Goal: Use online tool/utility: Use online tool/utility

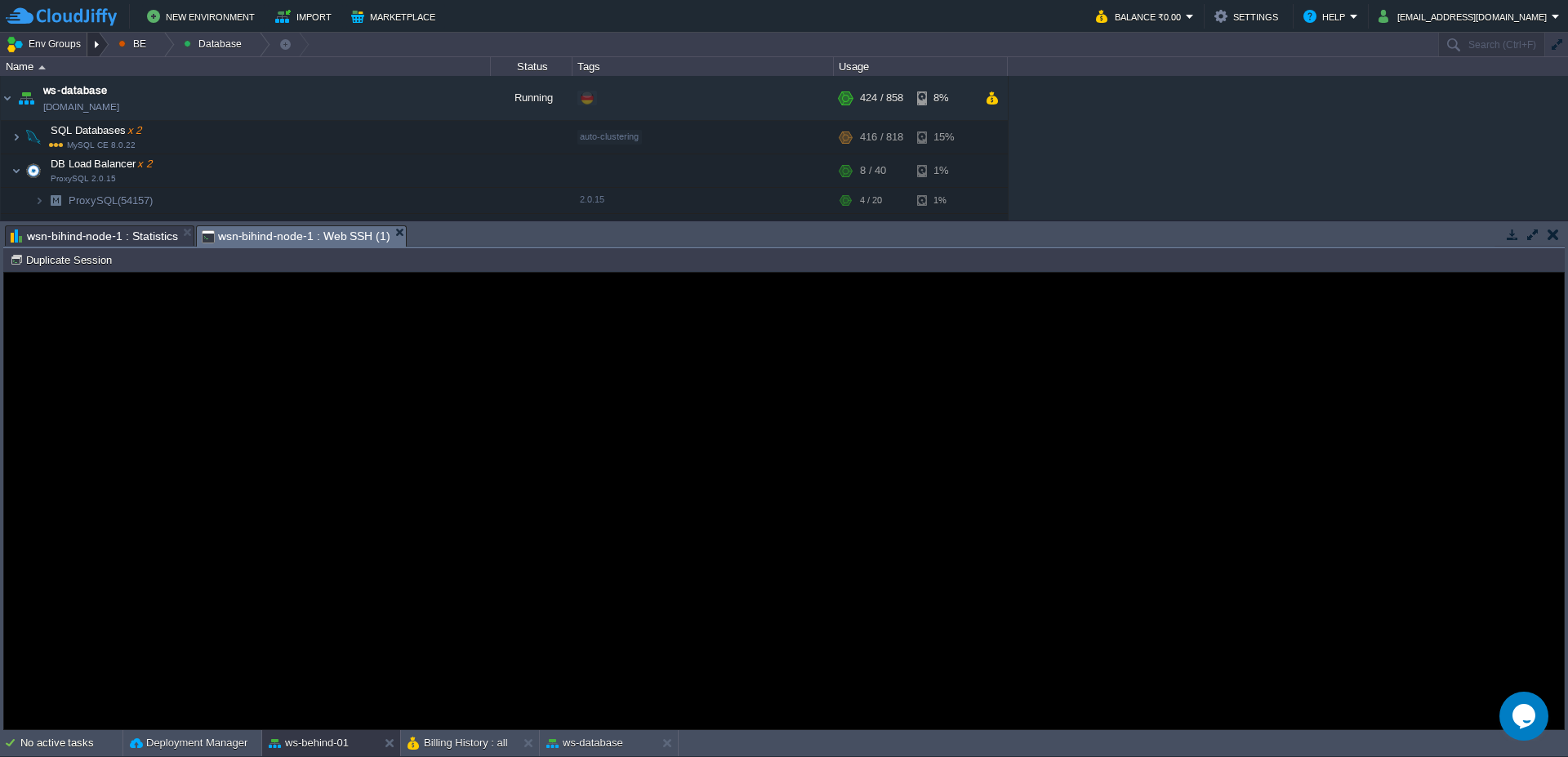
click at [101, 47] on div at bounding box center [98, 44] width 22 height 24
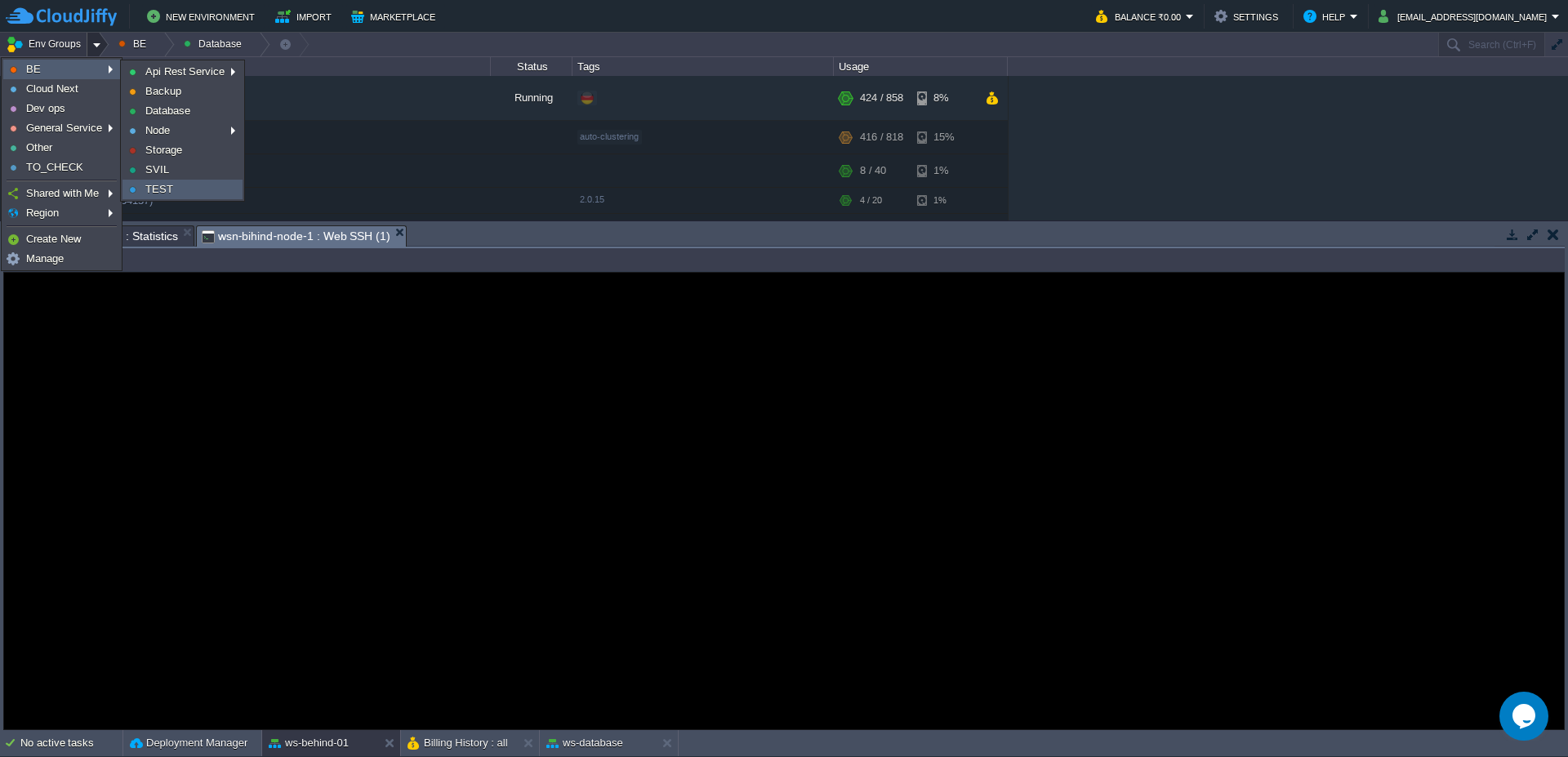
click at [164, 189] on span "TEST" at bounding box center [159, 189] width 28 height 12
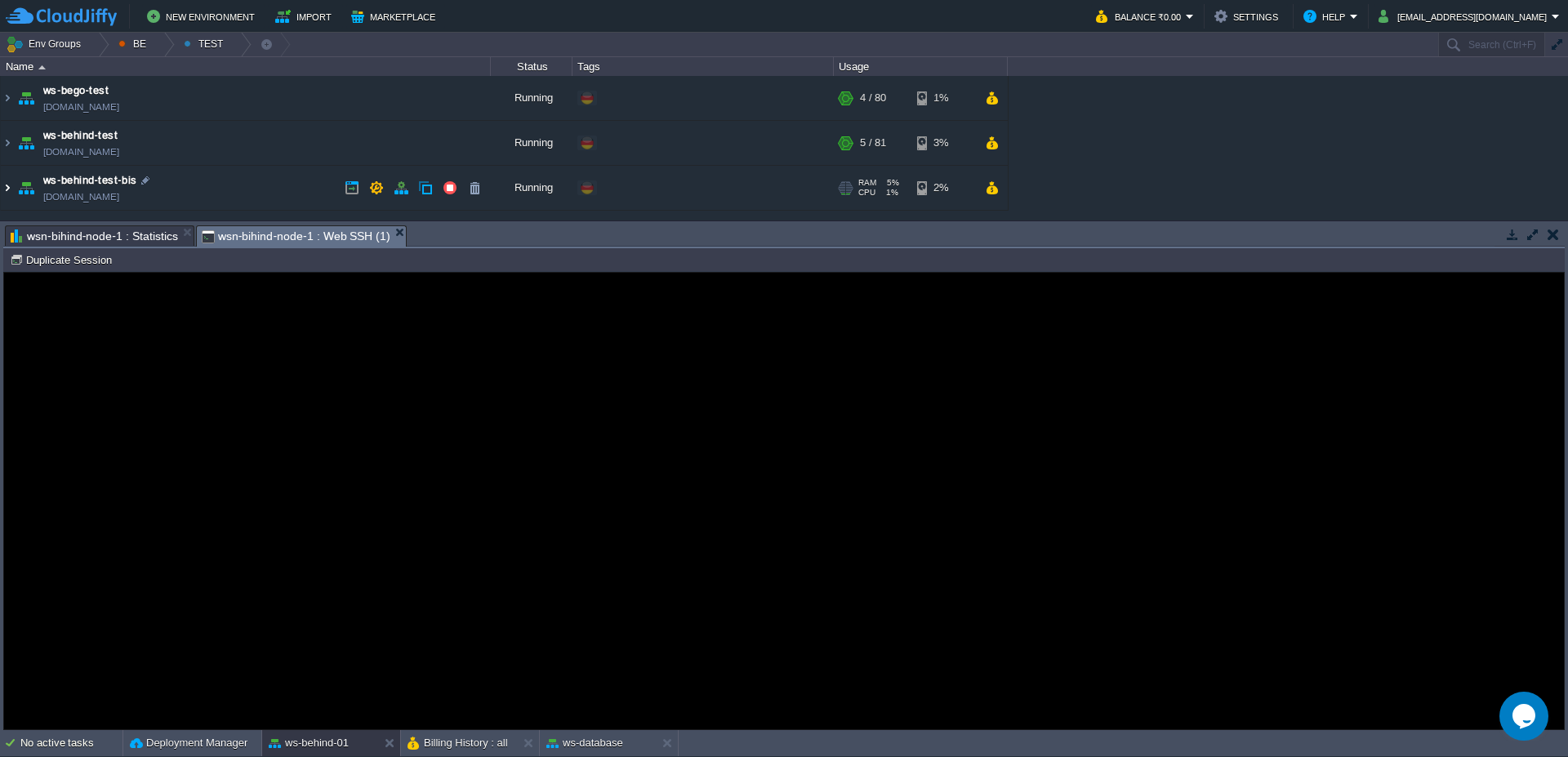
click at [3, 190] on img at bounding box center [8, 188] width 13 height 44
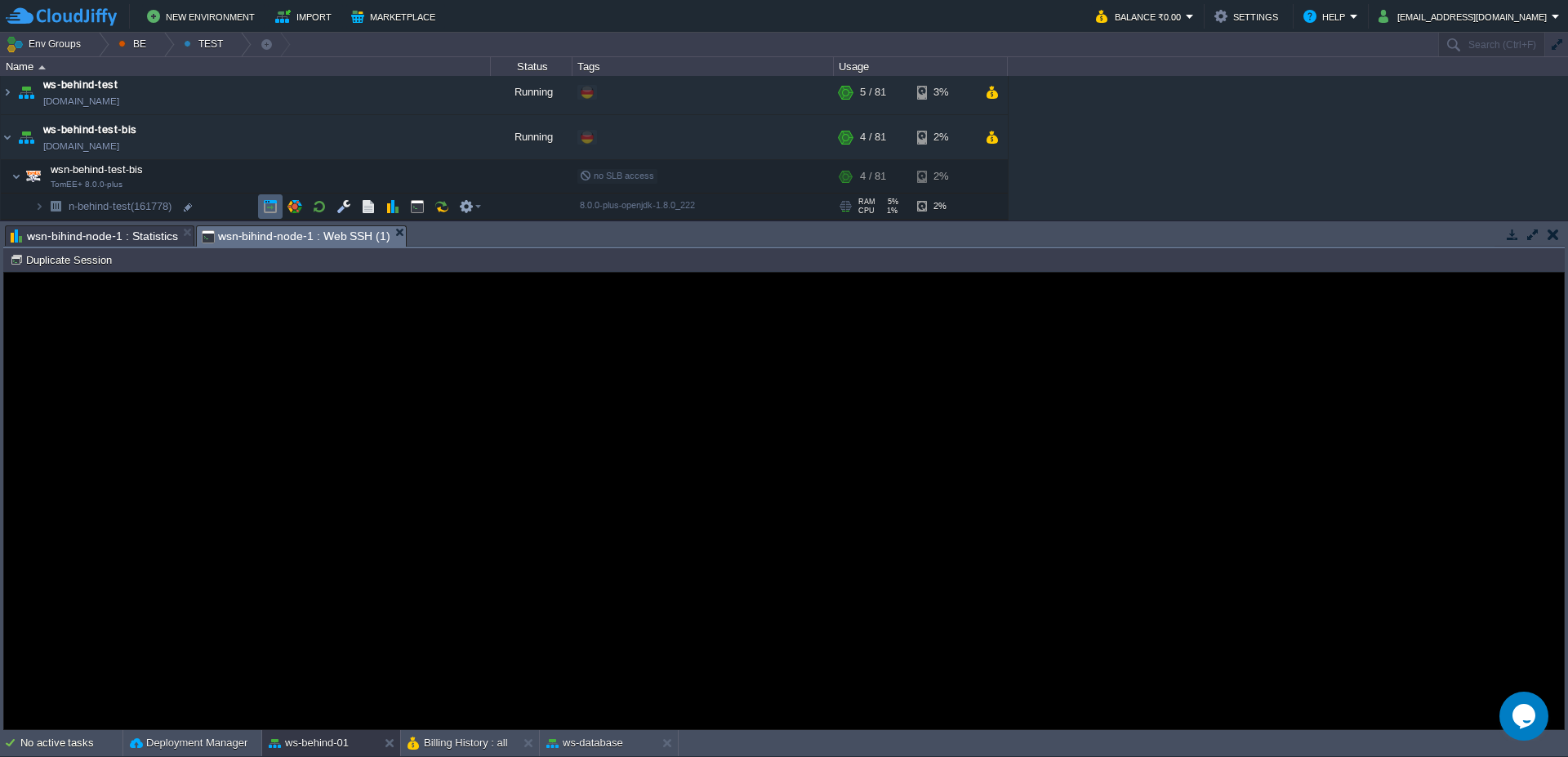
scroll to position [76, 0]
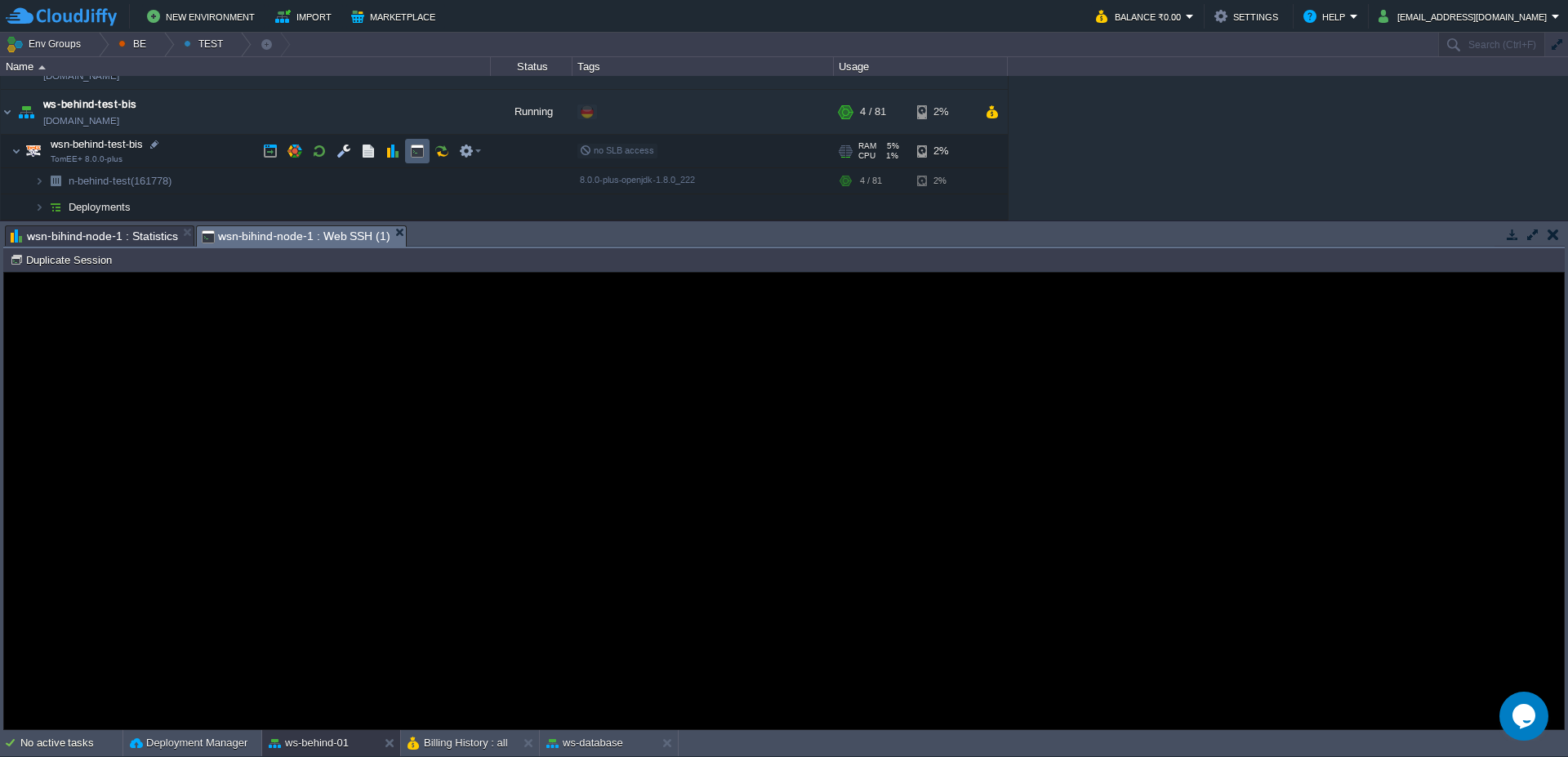
click at [422, 153] on button "button" at bounding box center [416, 151] width 14 height 14
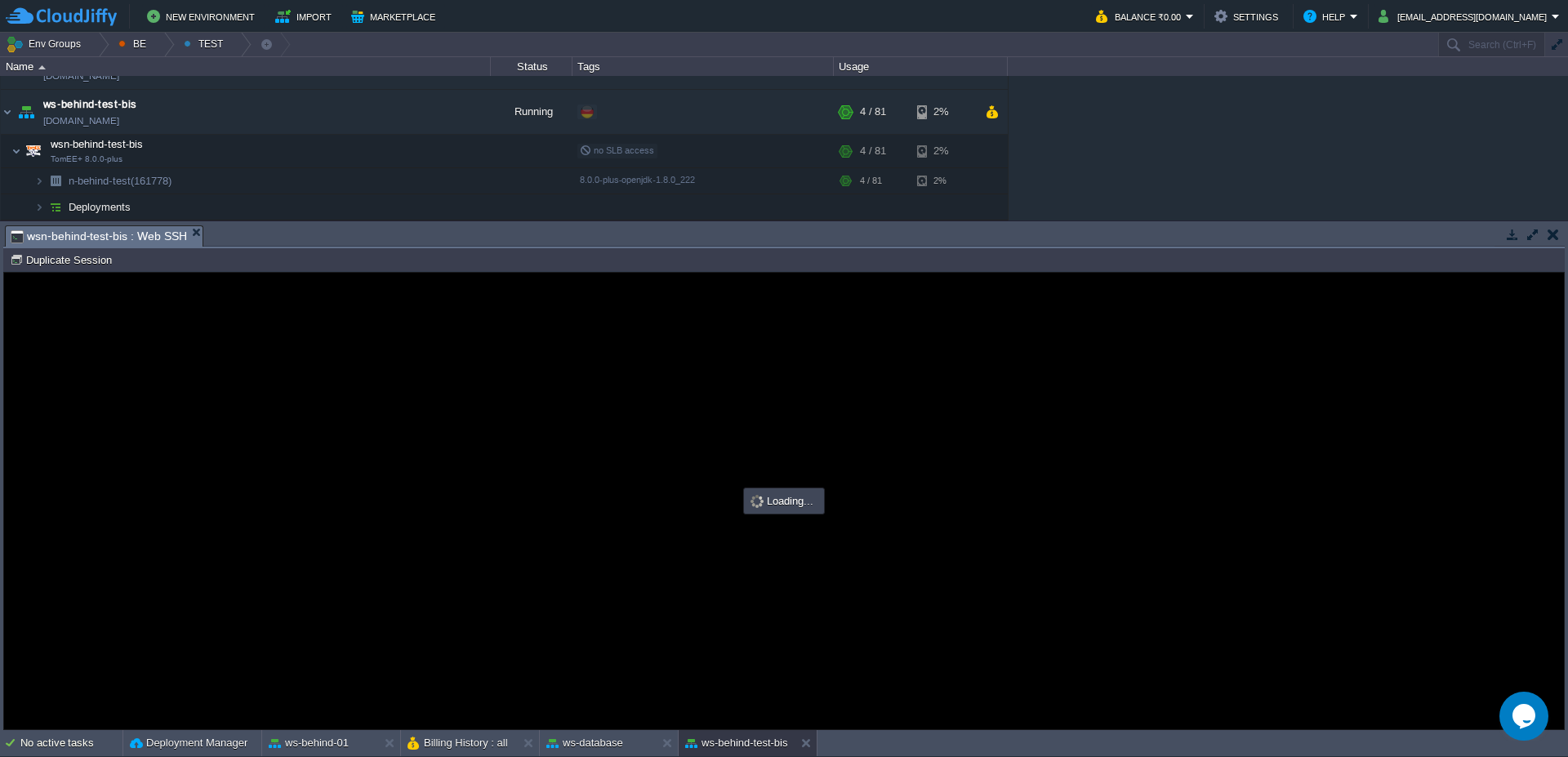
scroll to position [0, 0]
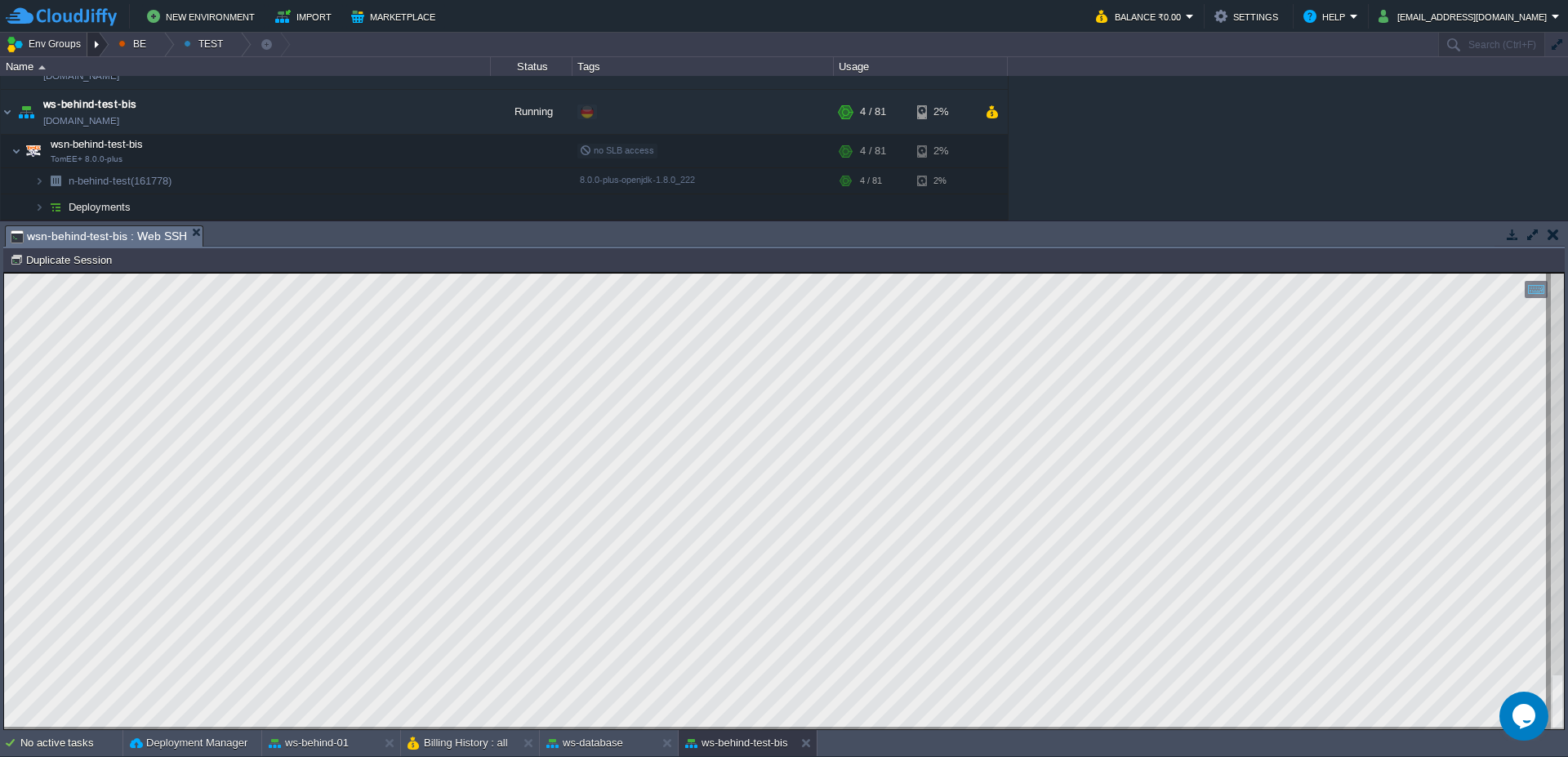
click at [96, 40] on div at bounding box center [98, 44] width 22 height 24
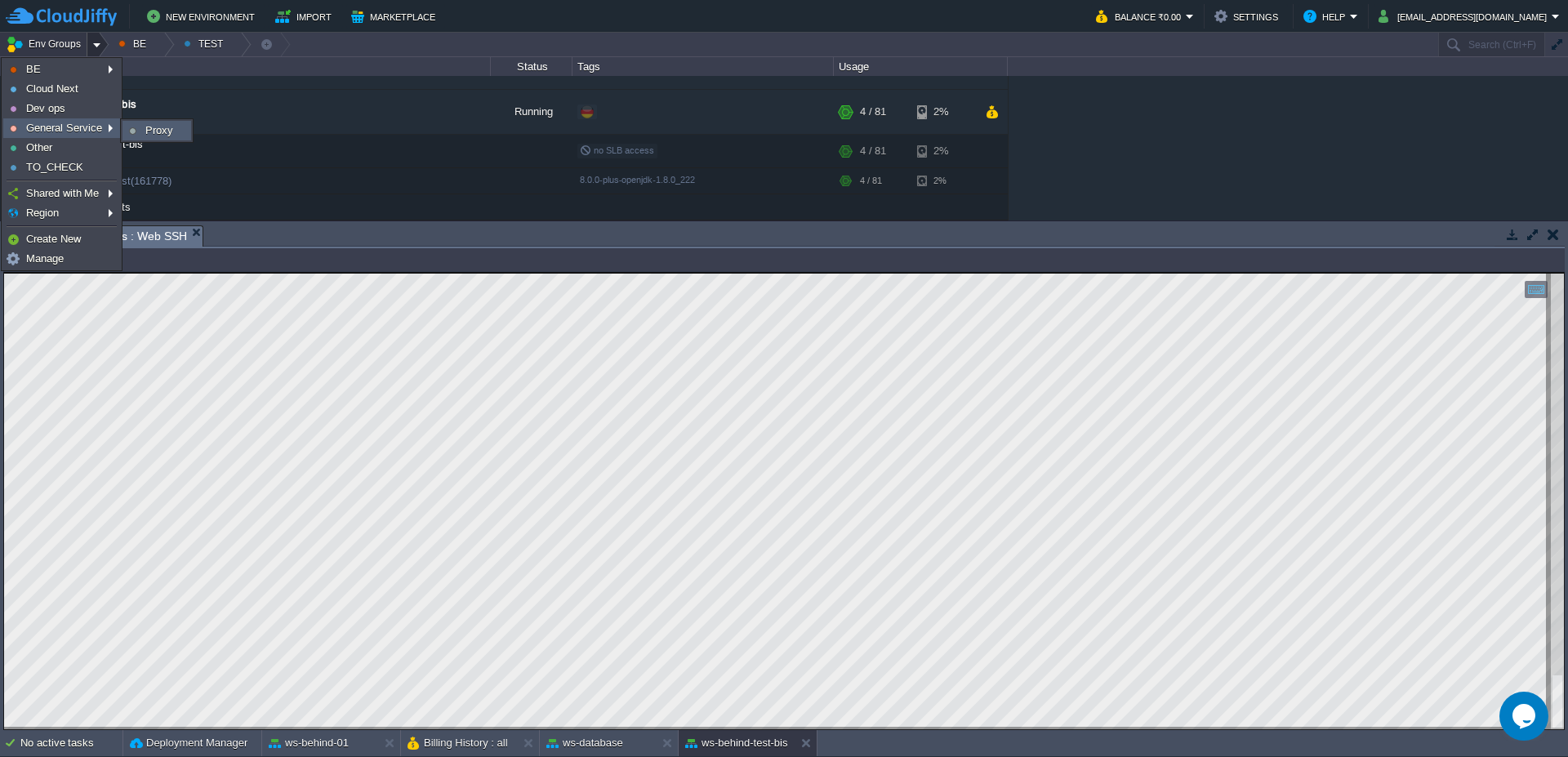
click at [137, 125] on link "Proxy" at bounding box center [157, 130] width 67 height 18
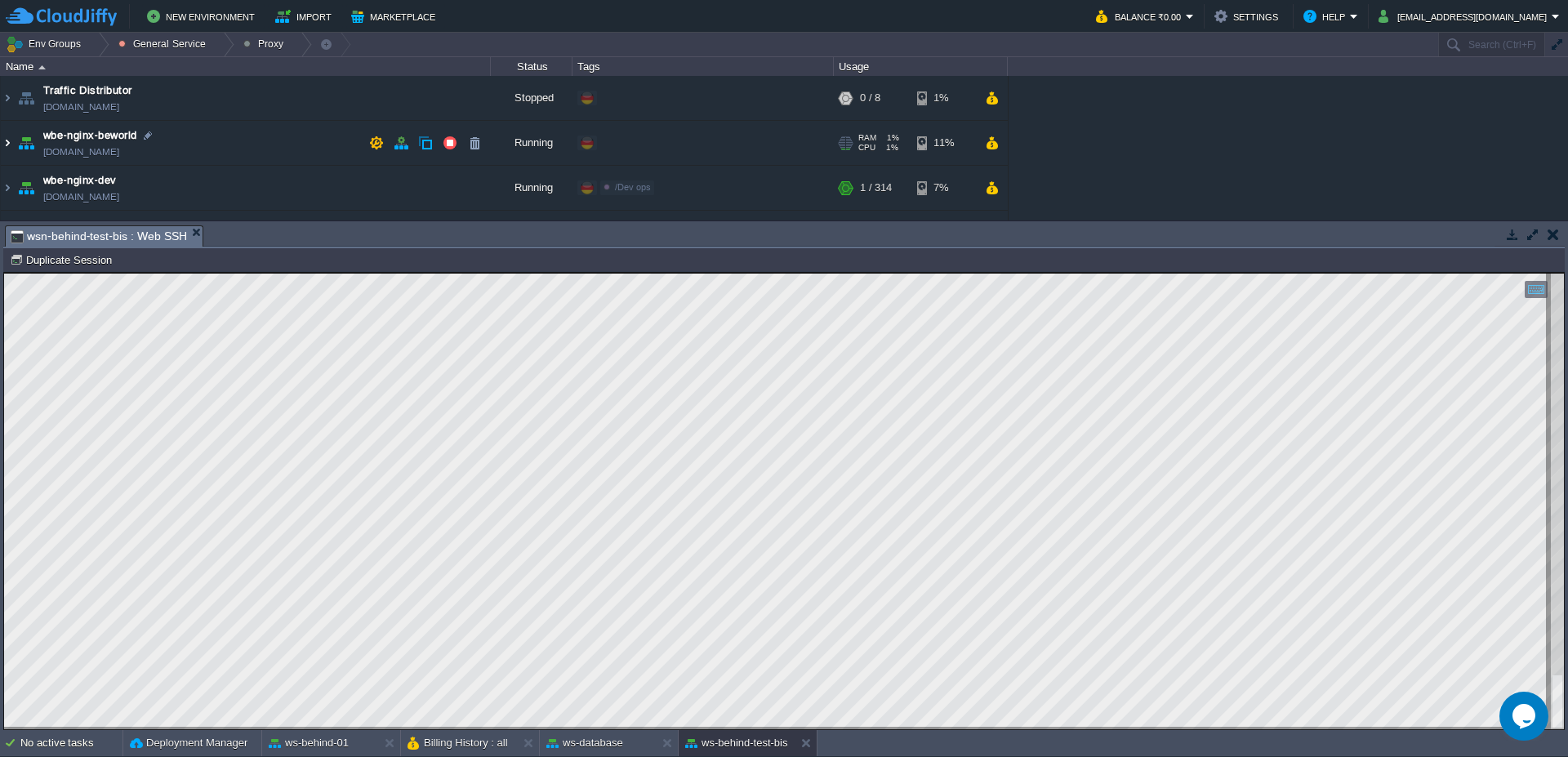
click at [1, 147] on img at bounding box center [8, 143] width 13 height 44
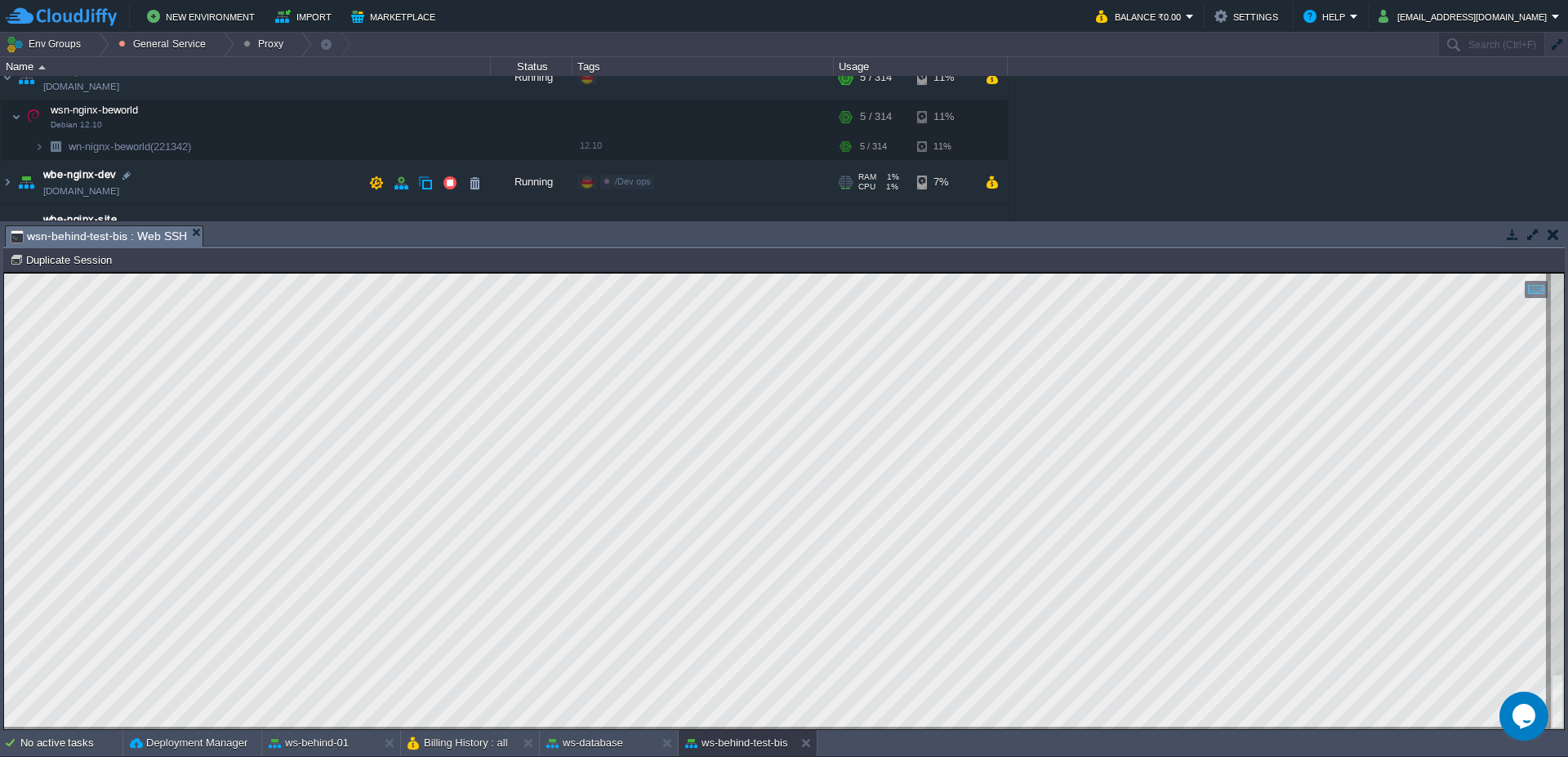
scroll to position [98, 0]
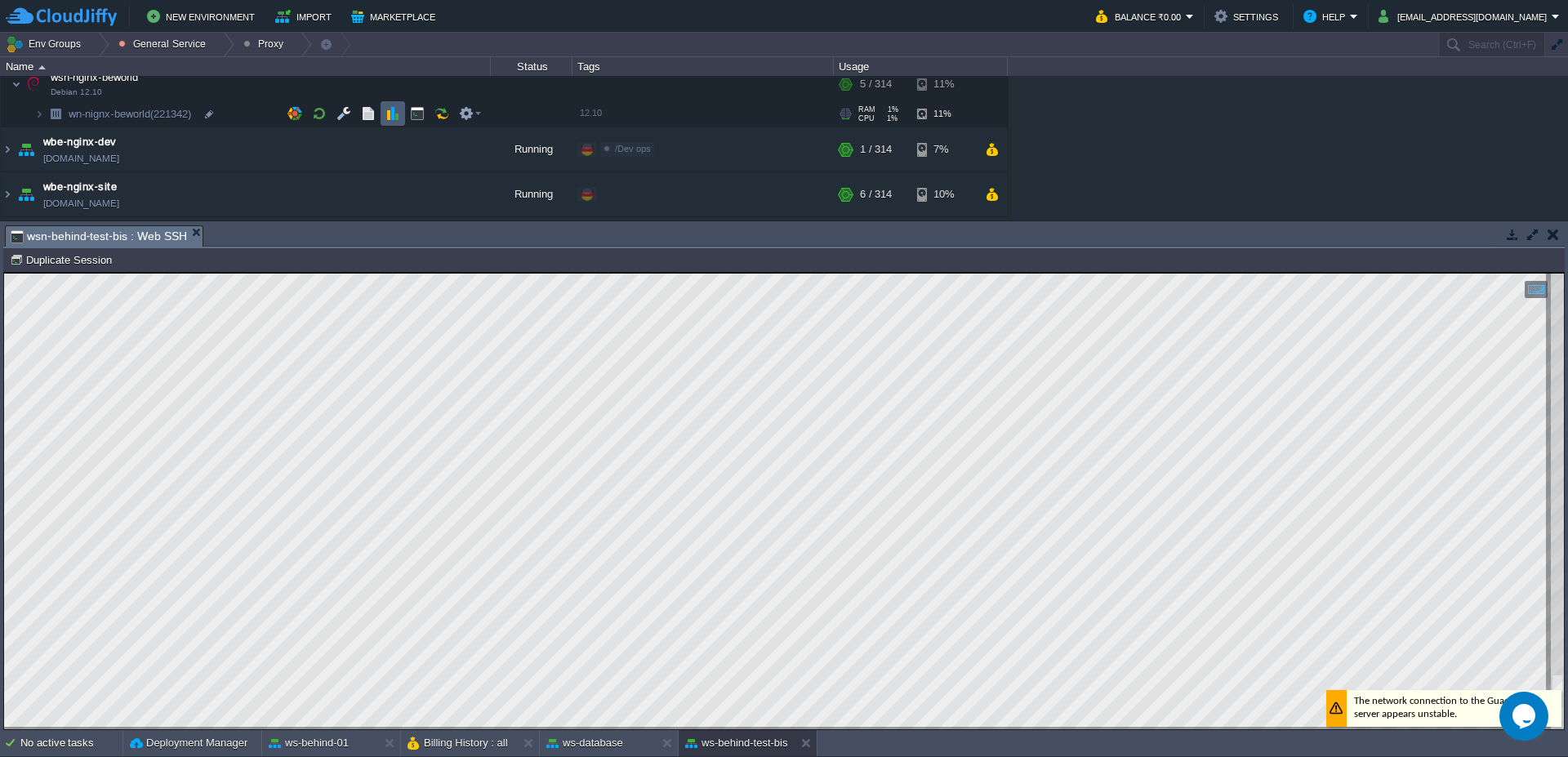
click at [379, 111] on td at bounding box center [368, 114] width 25 height 25
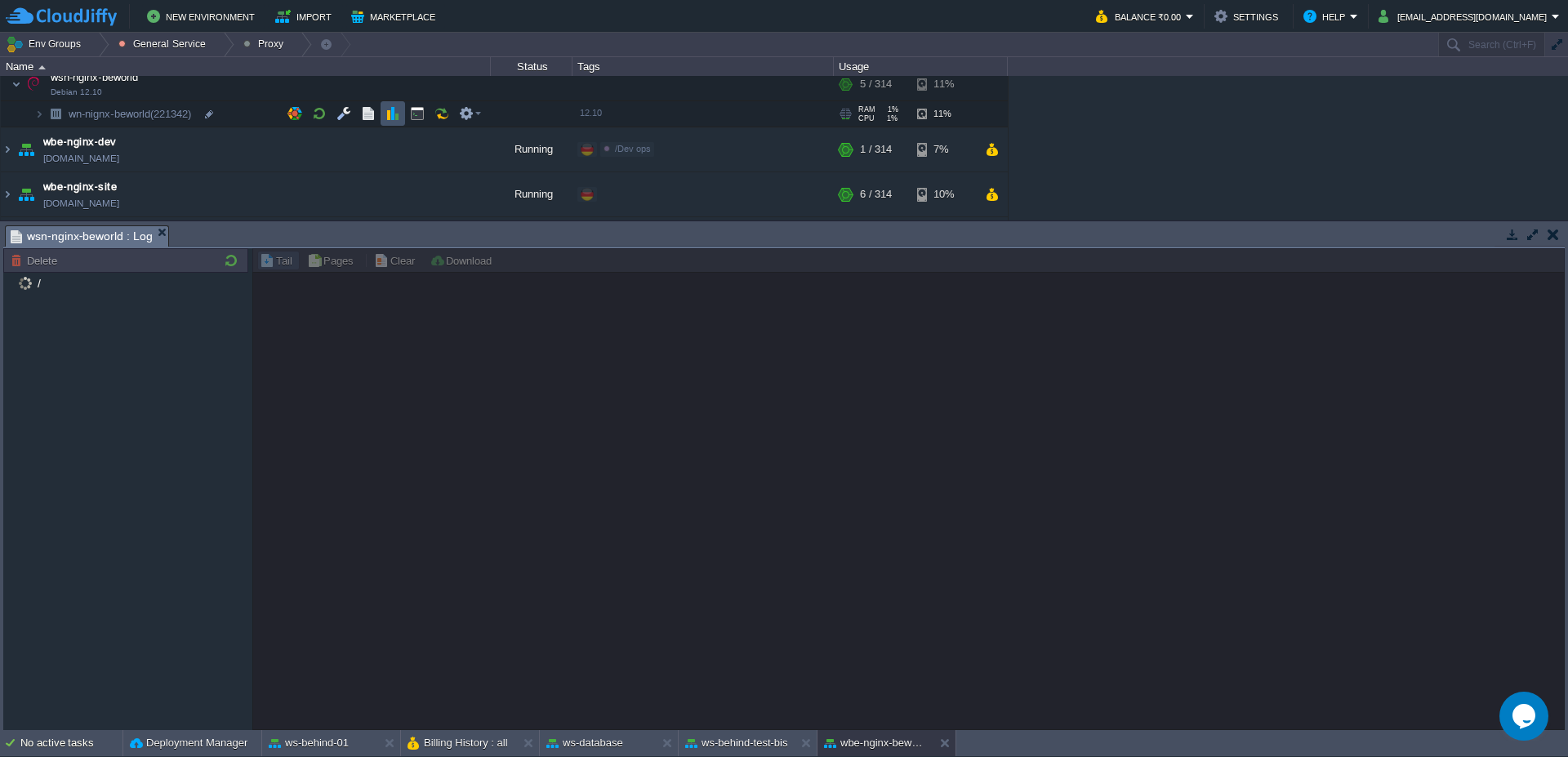
click at [394, 112] on button "button" at bounding box center [392, 113] width 14 height 14
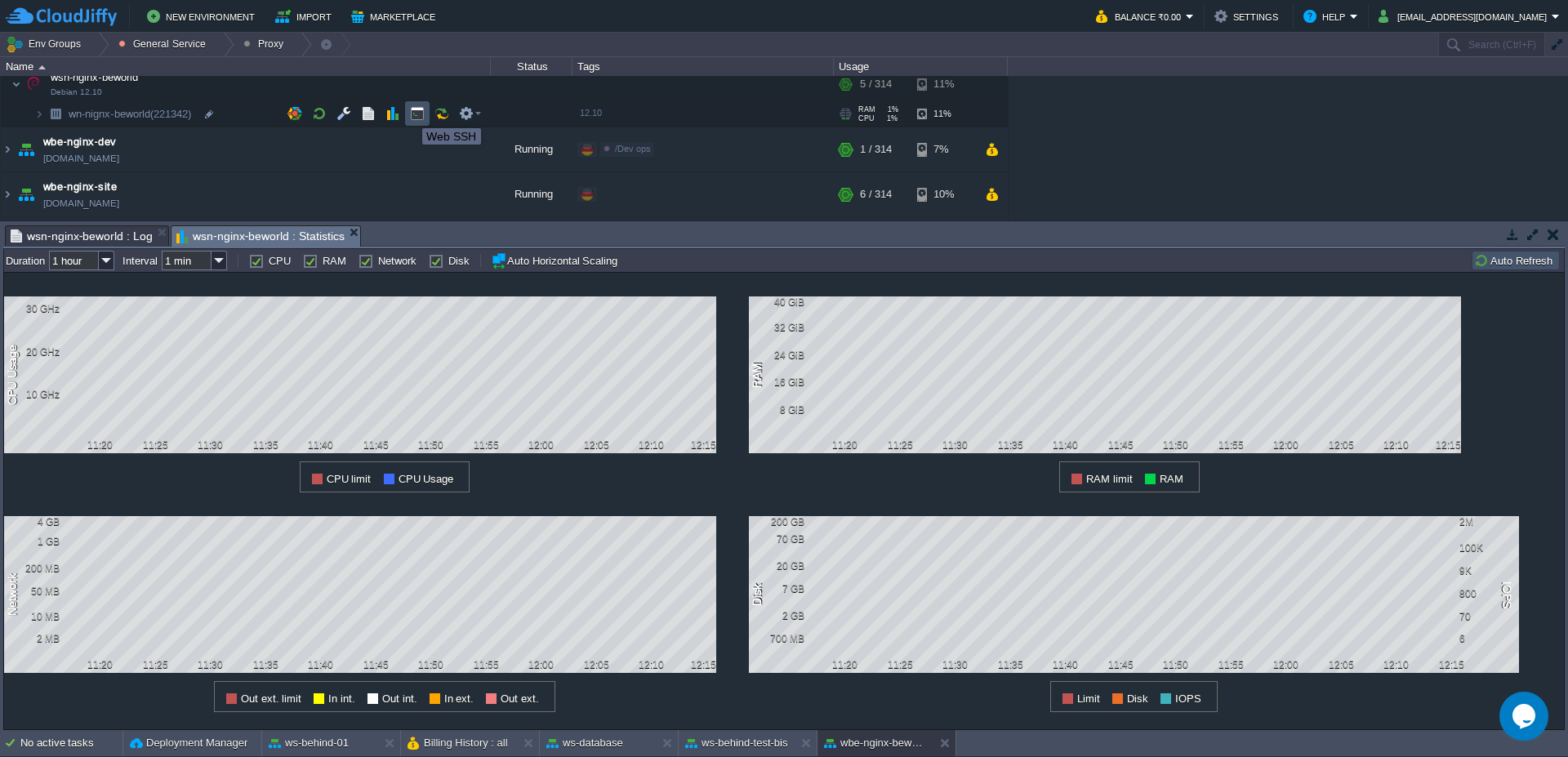
click at [418, 113] on button "button" at bounding box center [416, 113] width 14 height 14
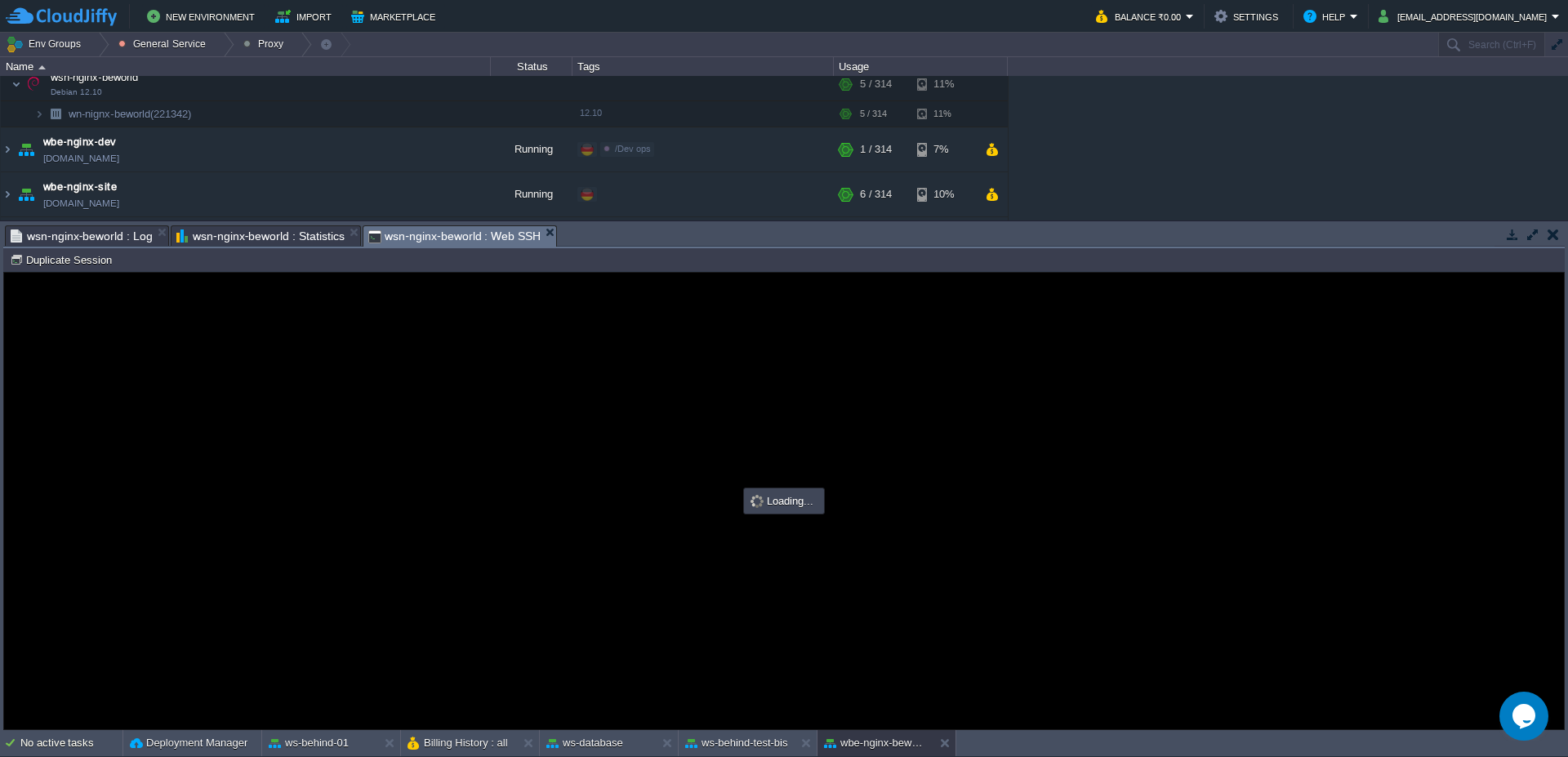
scroll to position [0, 0]
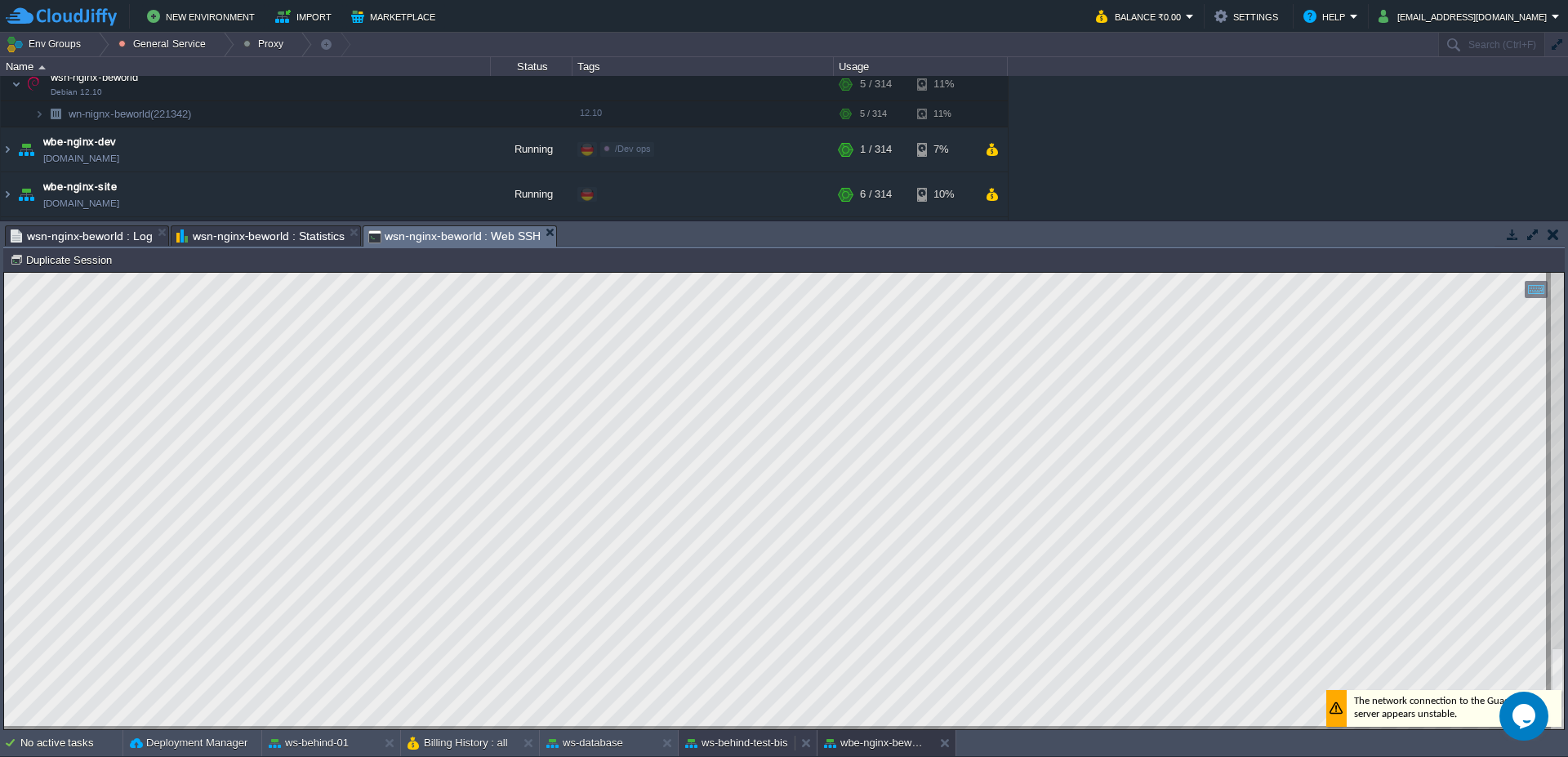
click at [776, 748] on button "ws-behind-test-bis" at bounding box center [736, 743] width 103 height 16
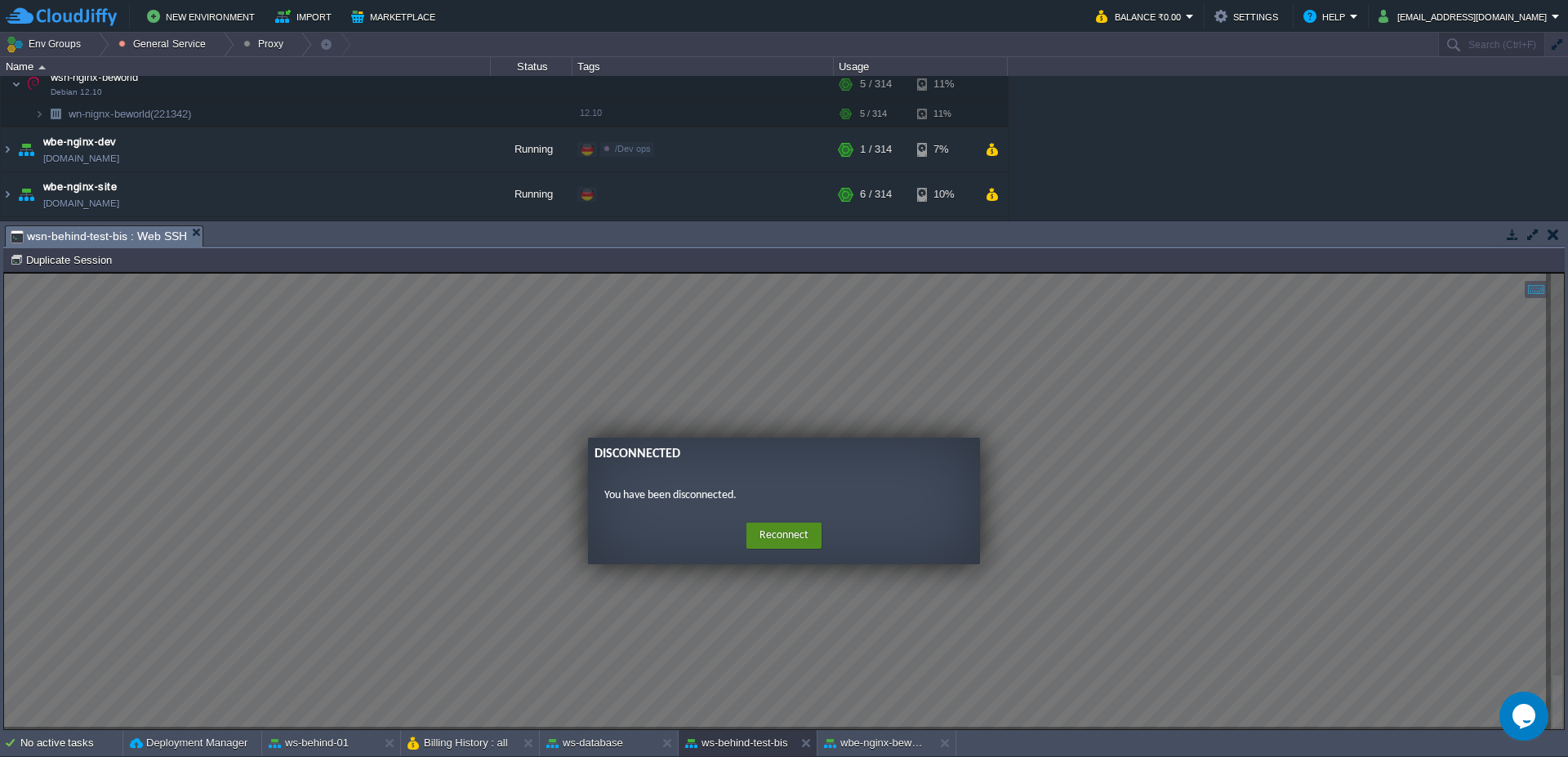
click at [766, 530] on button "Reconnect" at bounding box center [784, 535] width 75 height 26
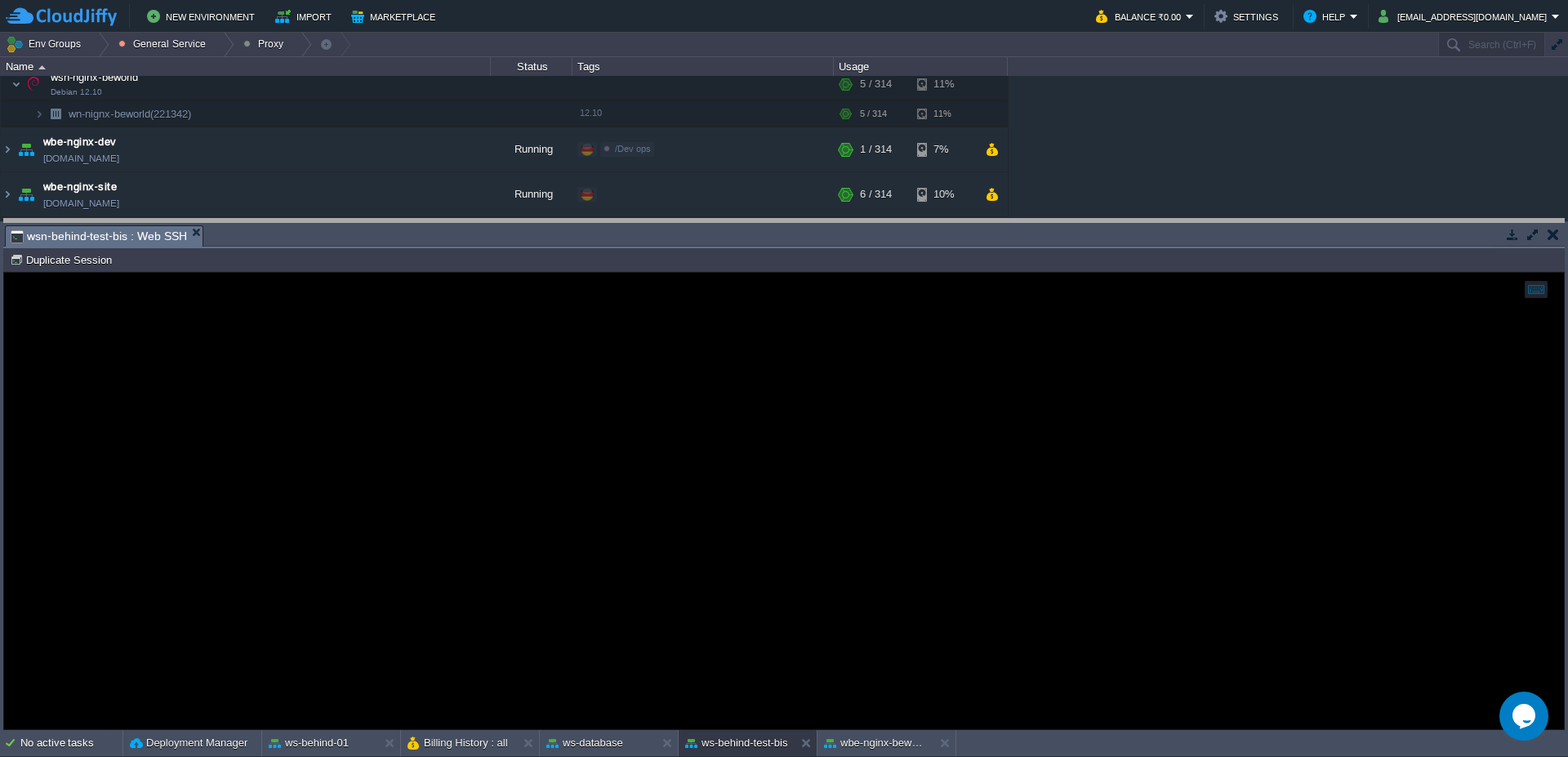
drag, startPoint x: 522, startPoint y: 245, endPoint x: 522, endPoint y: 225, distance: 20.0
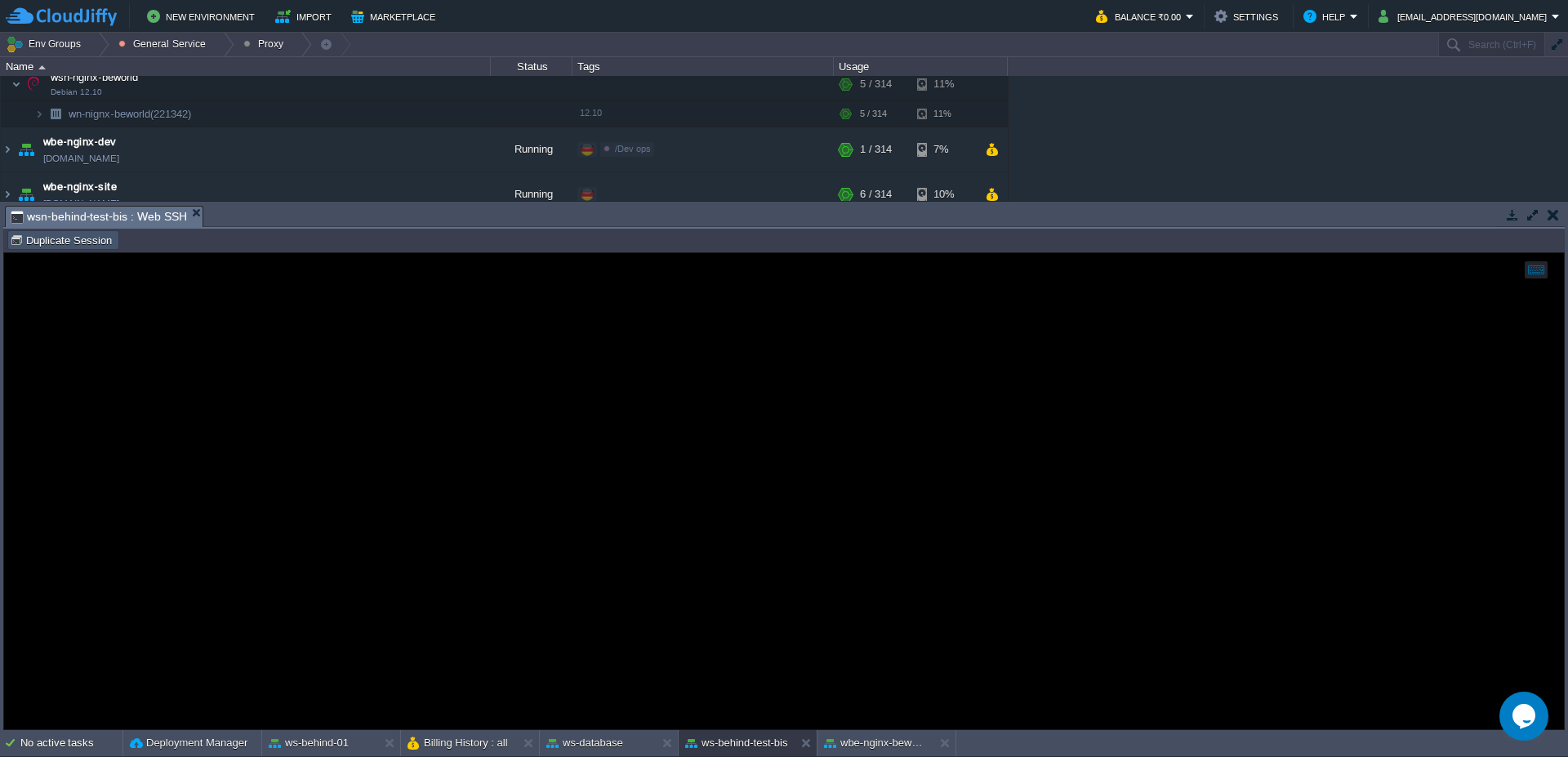
click at [60, 234] on button "Duplicate Session" at bounding box center [63, 240] width 107 height 14
type input "#000000"
